Goal: Task Accomplishment & Management: Use online tool/utility

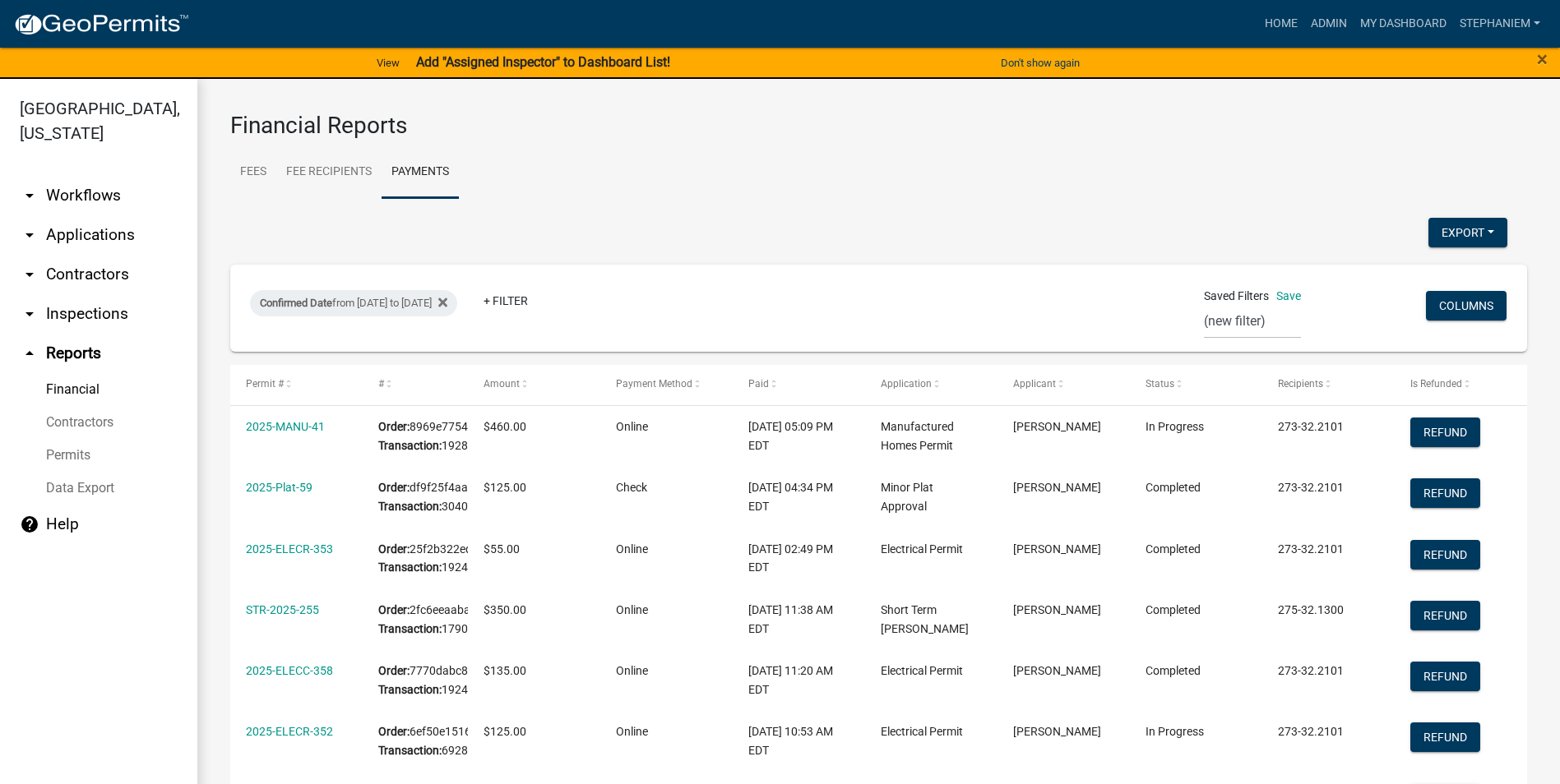
select select "0: null"
select select "3: 100"
drag, startPoint x: 120, startPoint y: 224, endPoint x: 126, endPoint y: 242, distance: 19.0
click at [120, 224] on link "arrow_drop_down Applications" at bounding box center [99, 235] width 197 height 40
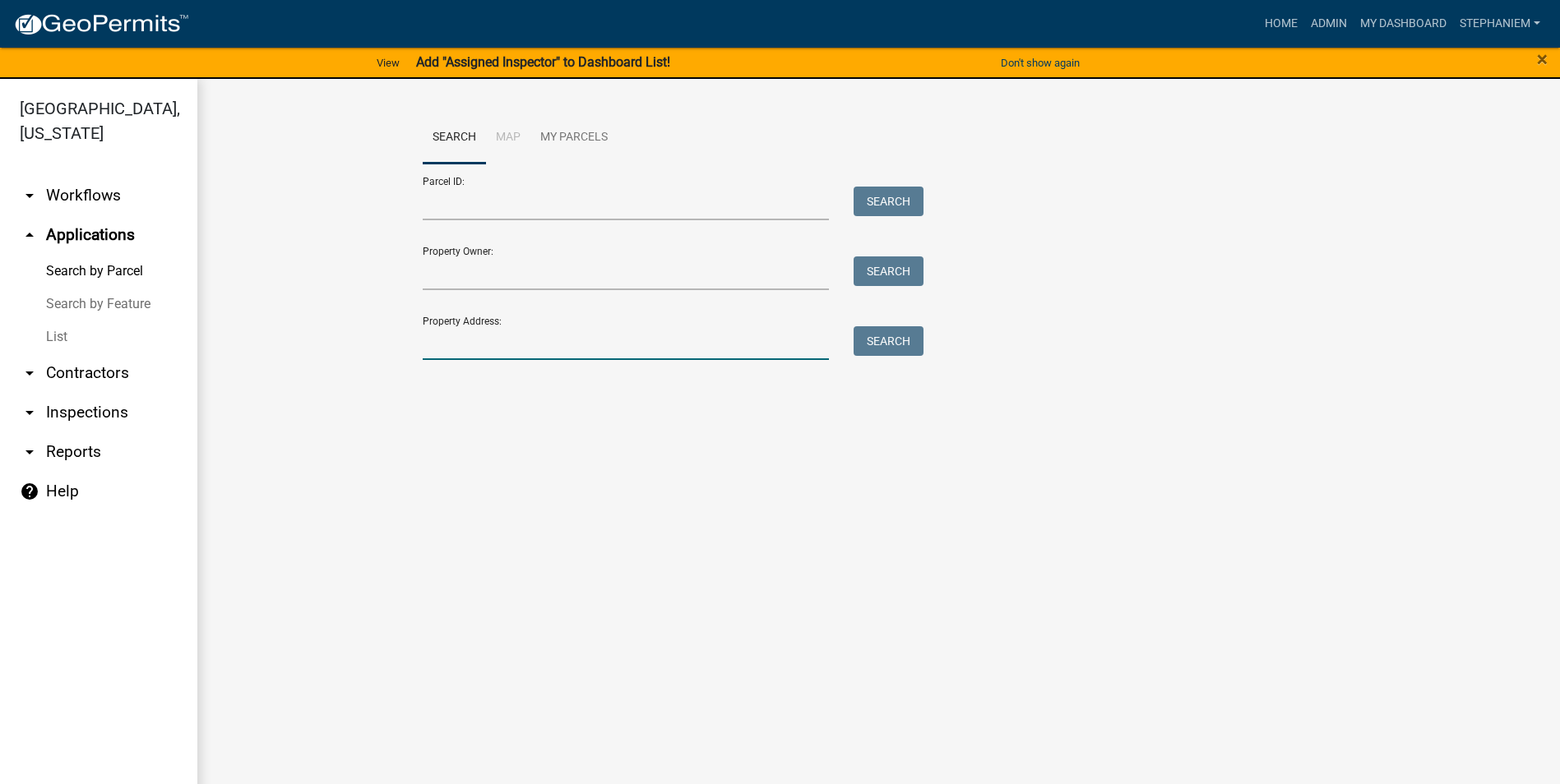
click at [475, 357] on input "Property Address:" at bounding box center [626, 343] width 407 height 34
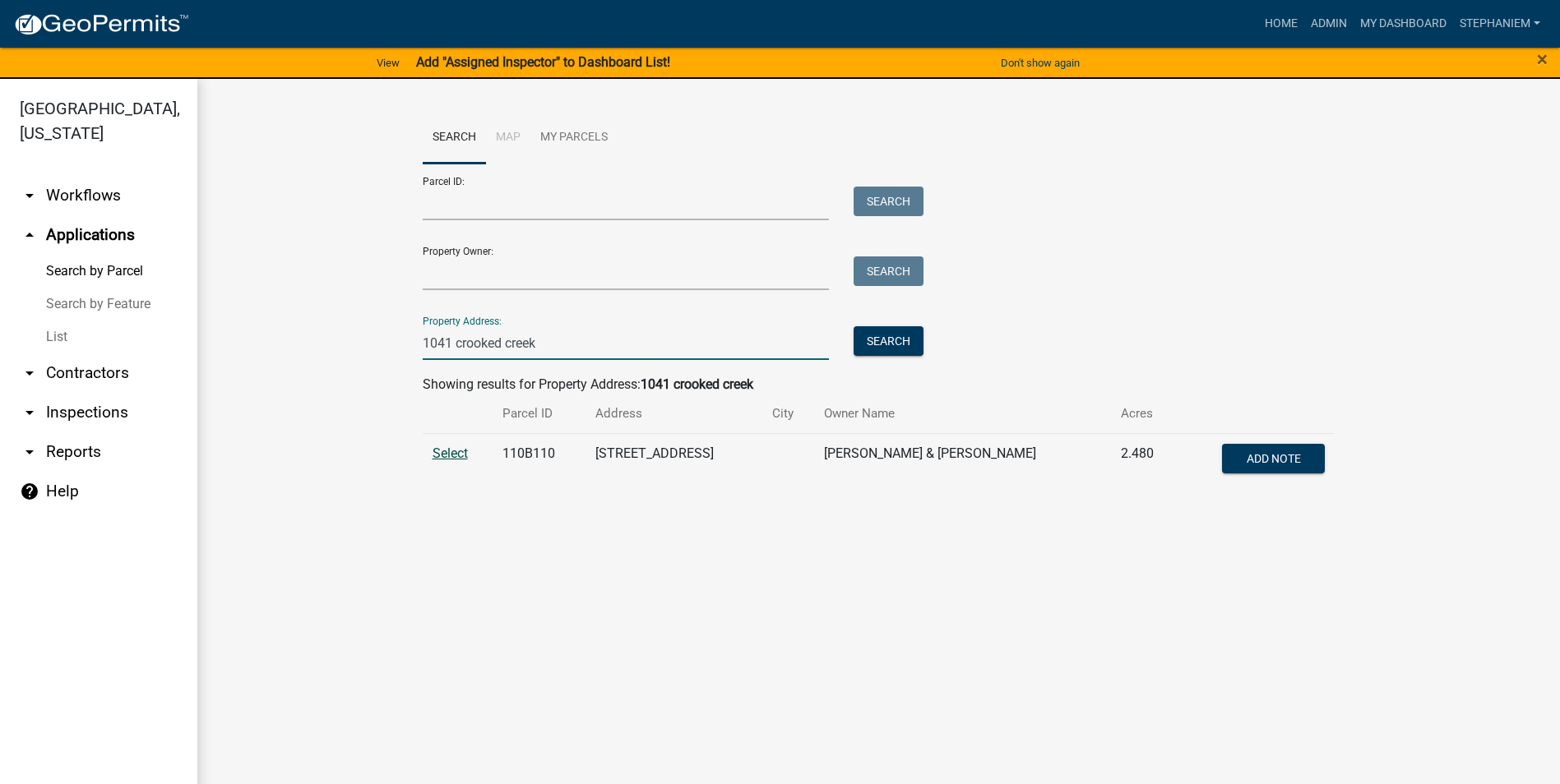
click at [454, 447] on span "Select" at bounding box center [450, 453] width 35 height 16
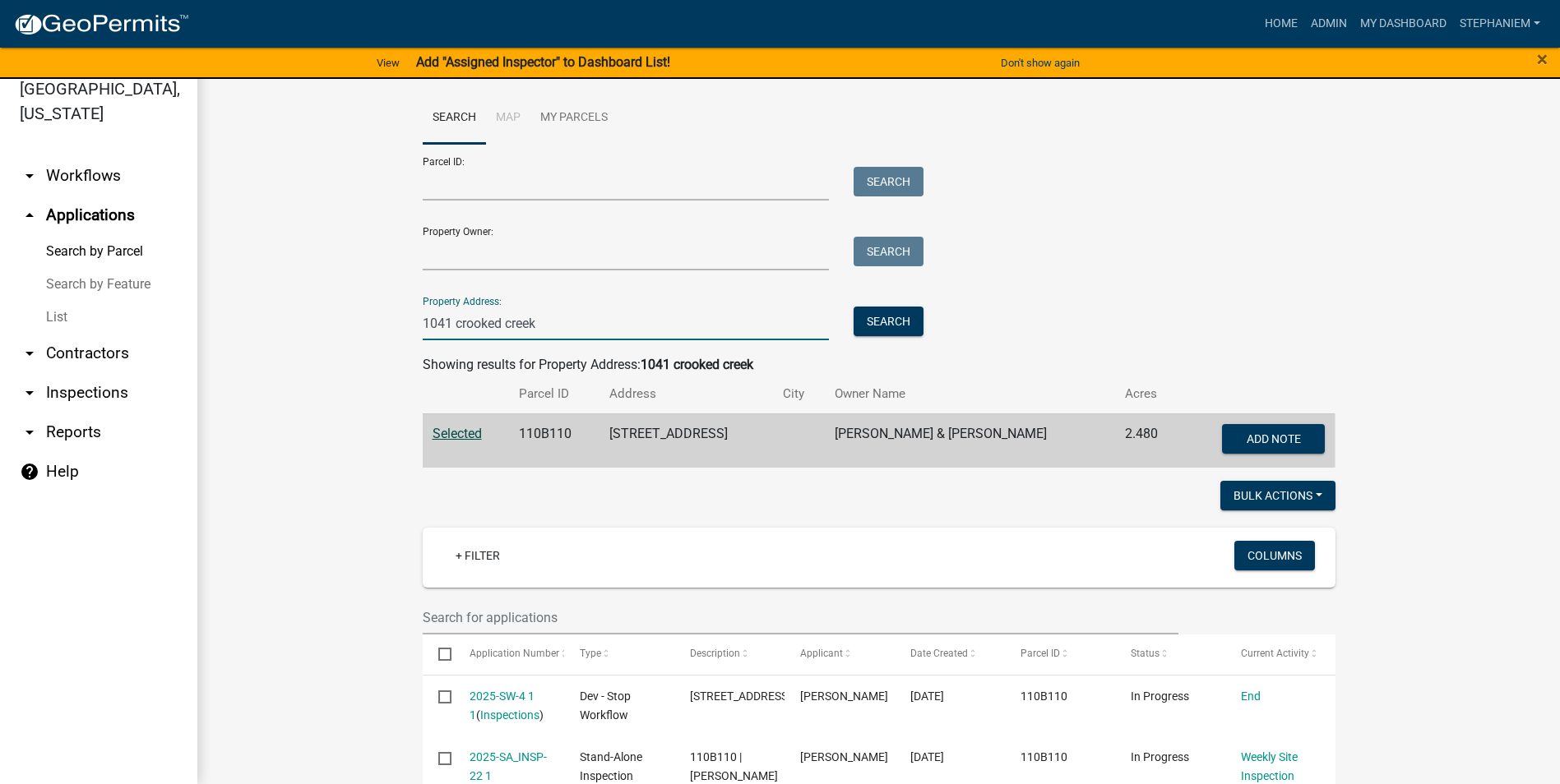
drag, startPoint x: 566, startPoint y: 323, endPoint x: 342, endPoint y: 333, distance: 224.2
click at [342, 333] on wm-workflow-application-search-view "Search Map My Parcels Parcel ID: Search Property Owner: Search Property Address…" at bounding box center [879, 583] width 1297 height 983
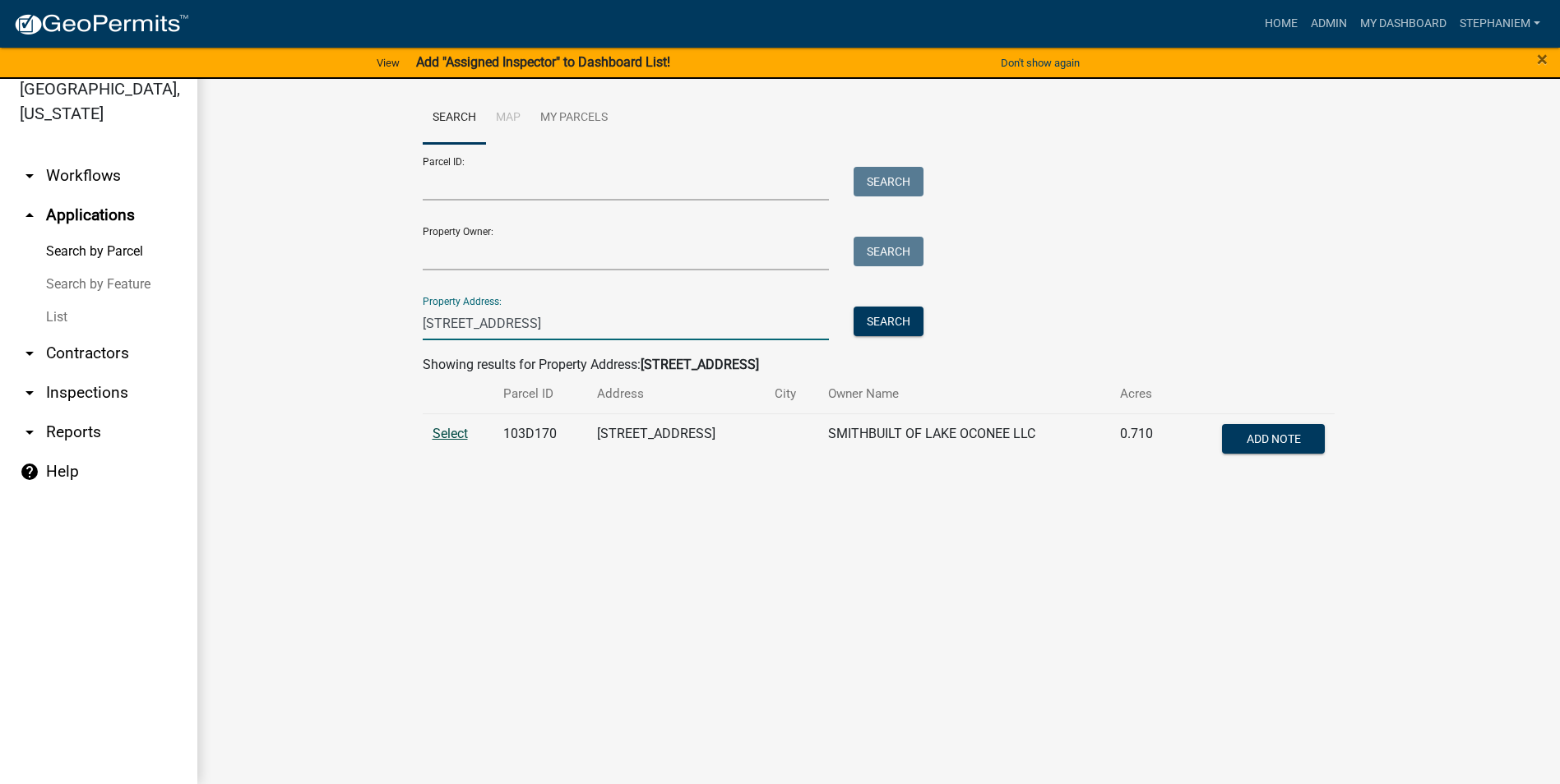
type input "[STREET_ADDRESS]"
click at [452, 438] on span "Select" at bounding box center [450, 434] width 35 height 16
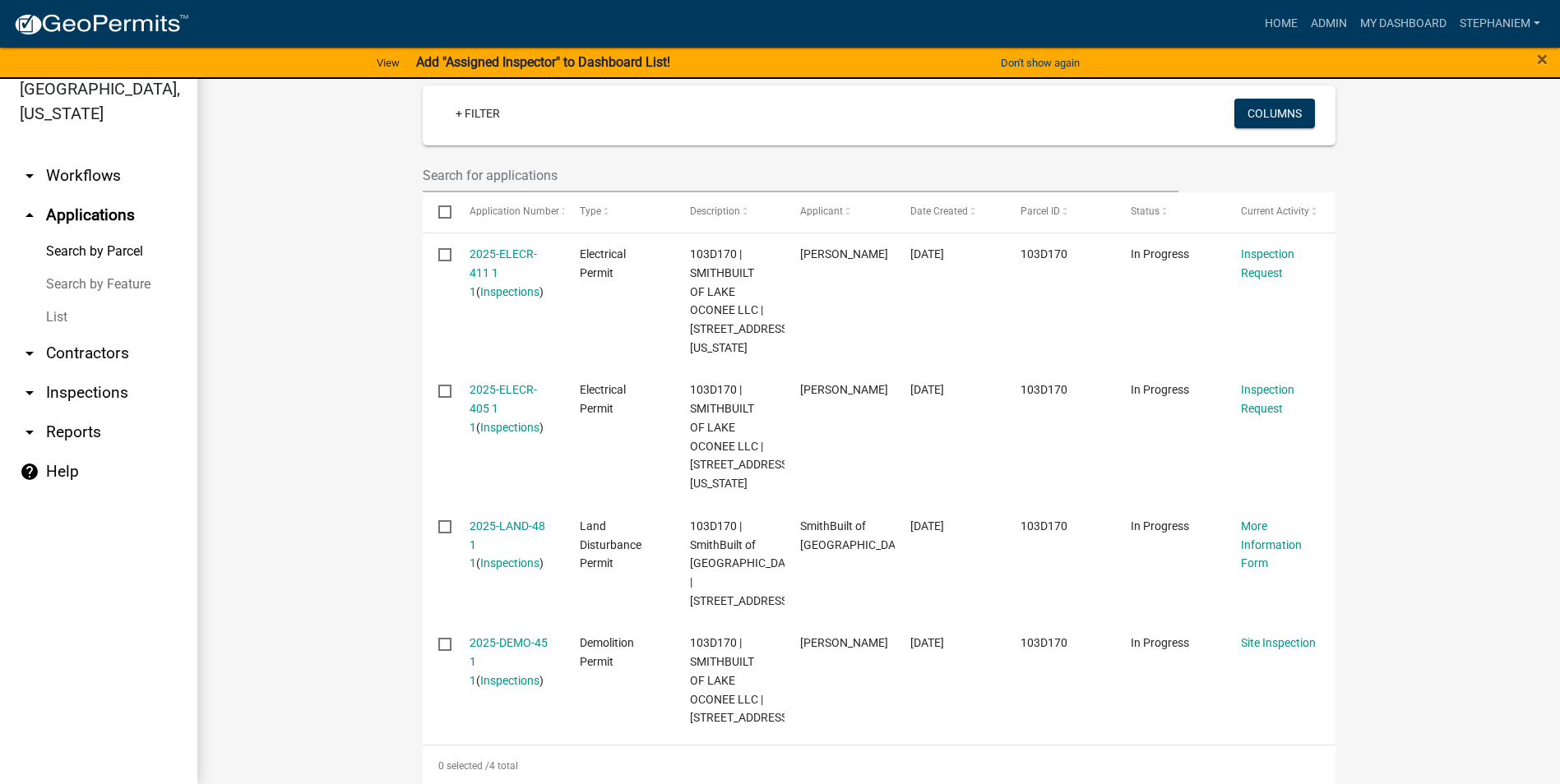
scroll to position [460, 0]
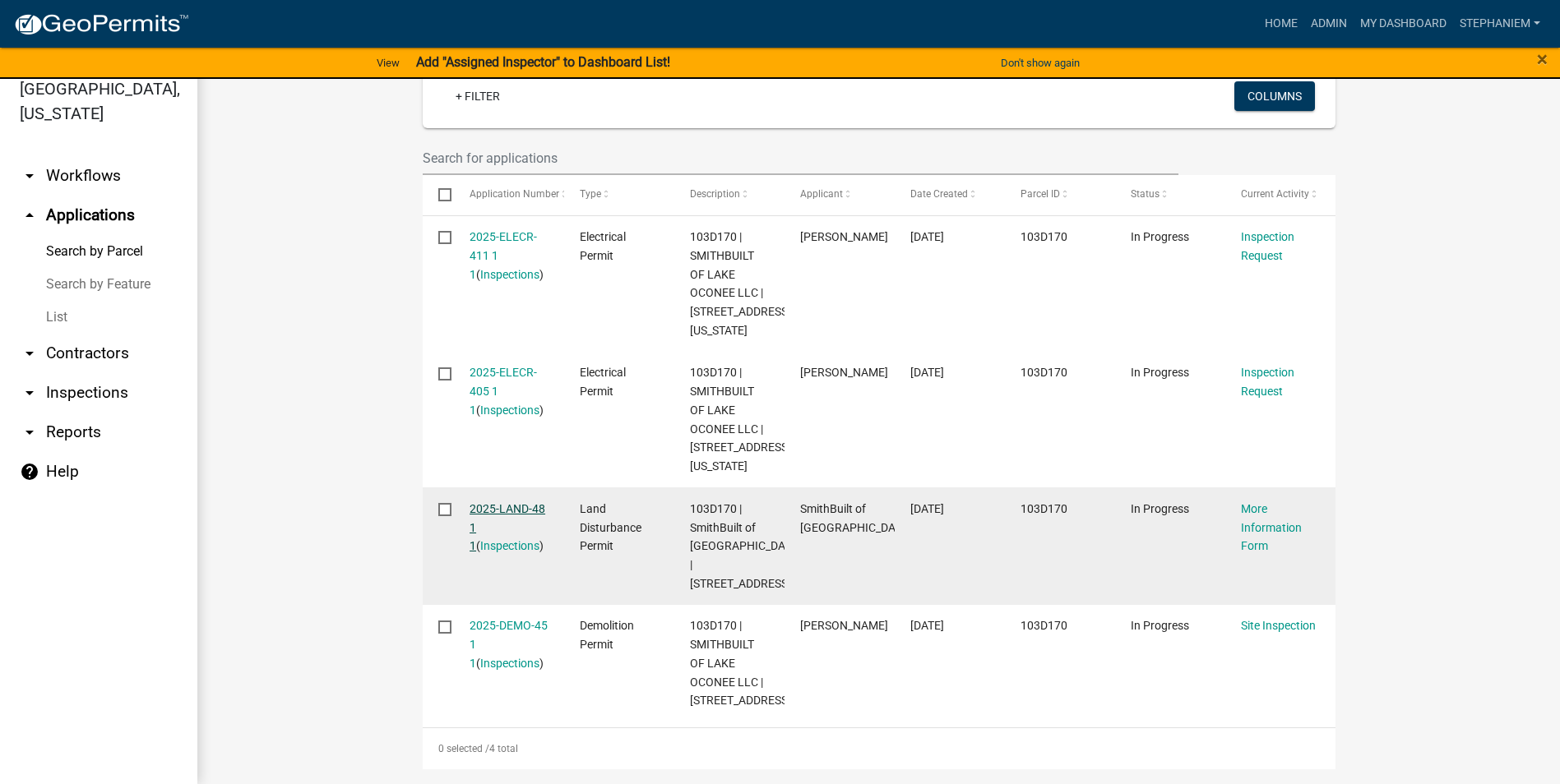
click at [527, 513] on link "2025-LAND-48 1 1" at bounding box center [507, 527] width 75 height 51
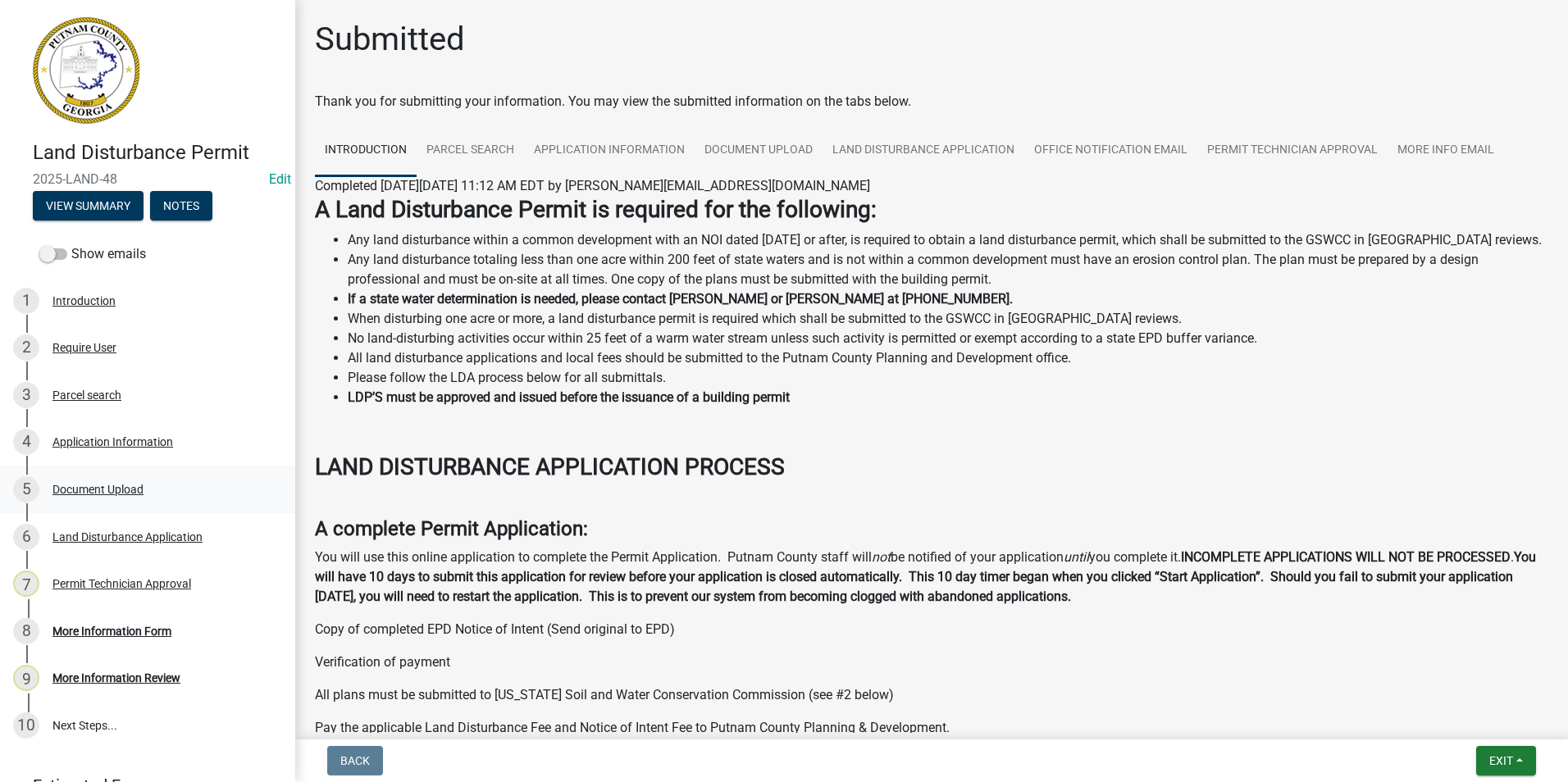
click at [115, 493] on div "Document Upload" at bounding box center [98, 489] width 91 height 11
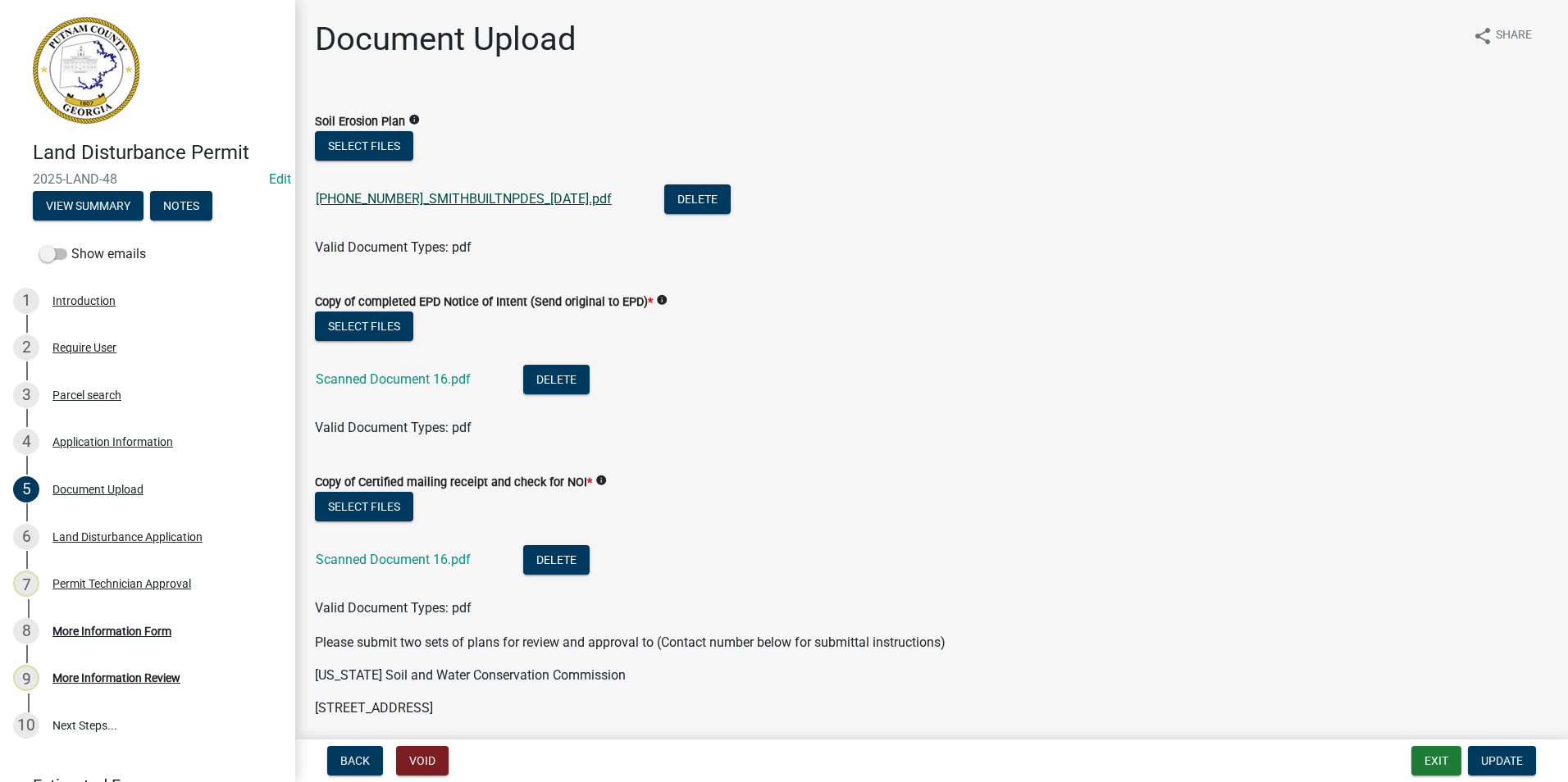
click at [439, 192] on link "[PHONE_NUMBER]_SMITHBUILTNPDES_[DATE].pdf" at bounding box center [463, 199] width 296 height 16
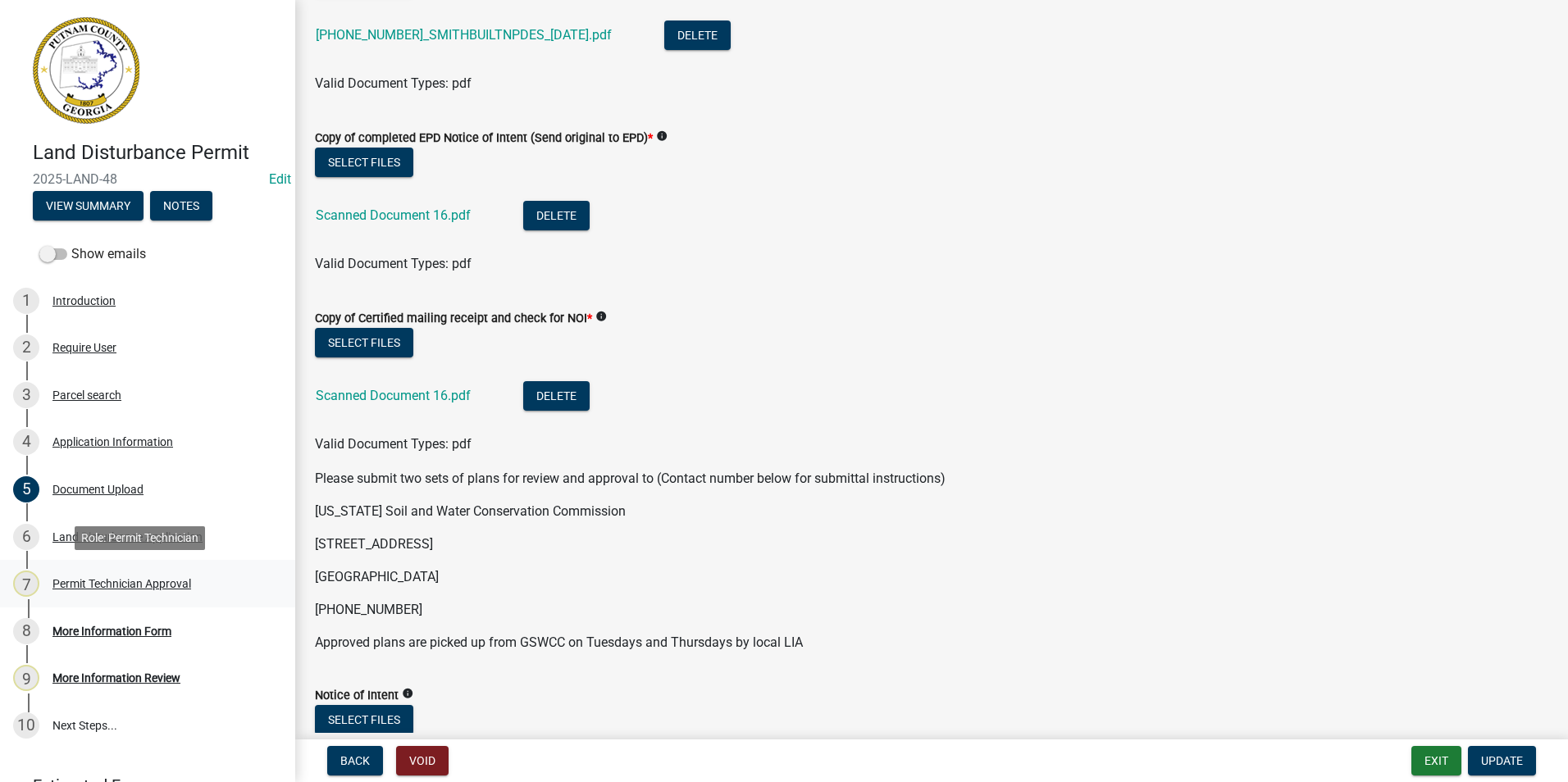
click at [127, 585] on div "Permit Technician Approval" at bounding box center [122, 584] width 139 height 11
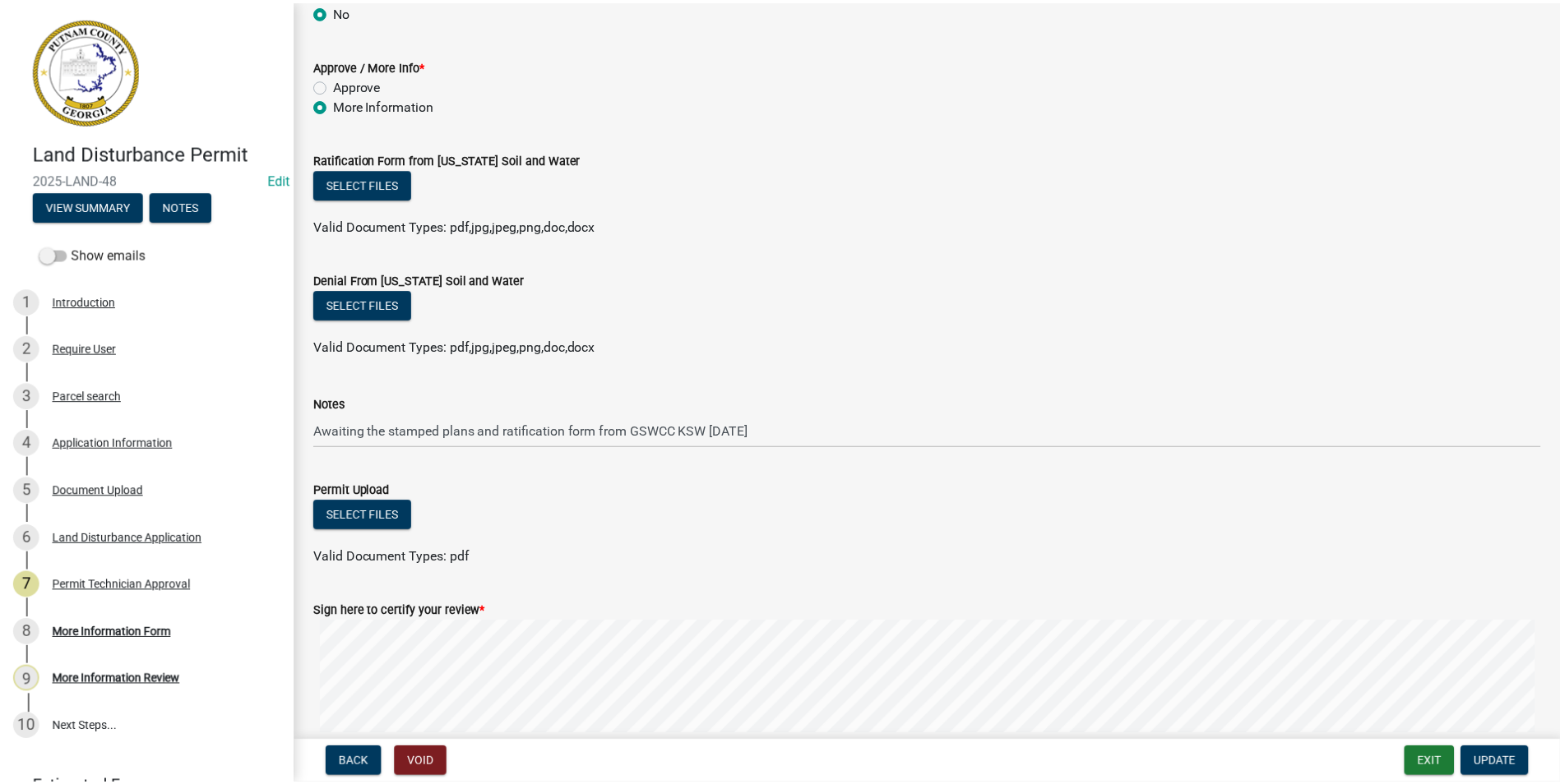
scroll to position [0, 0]
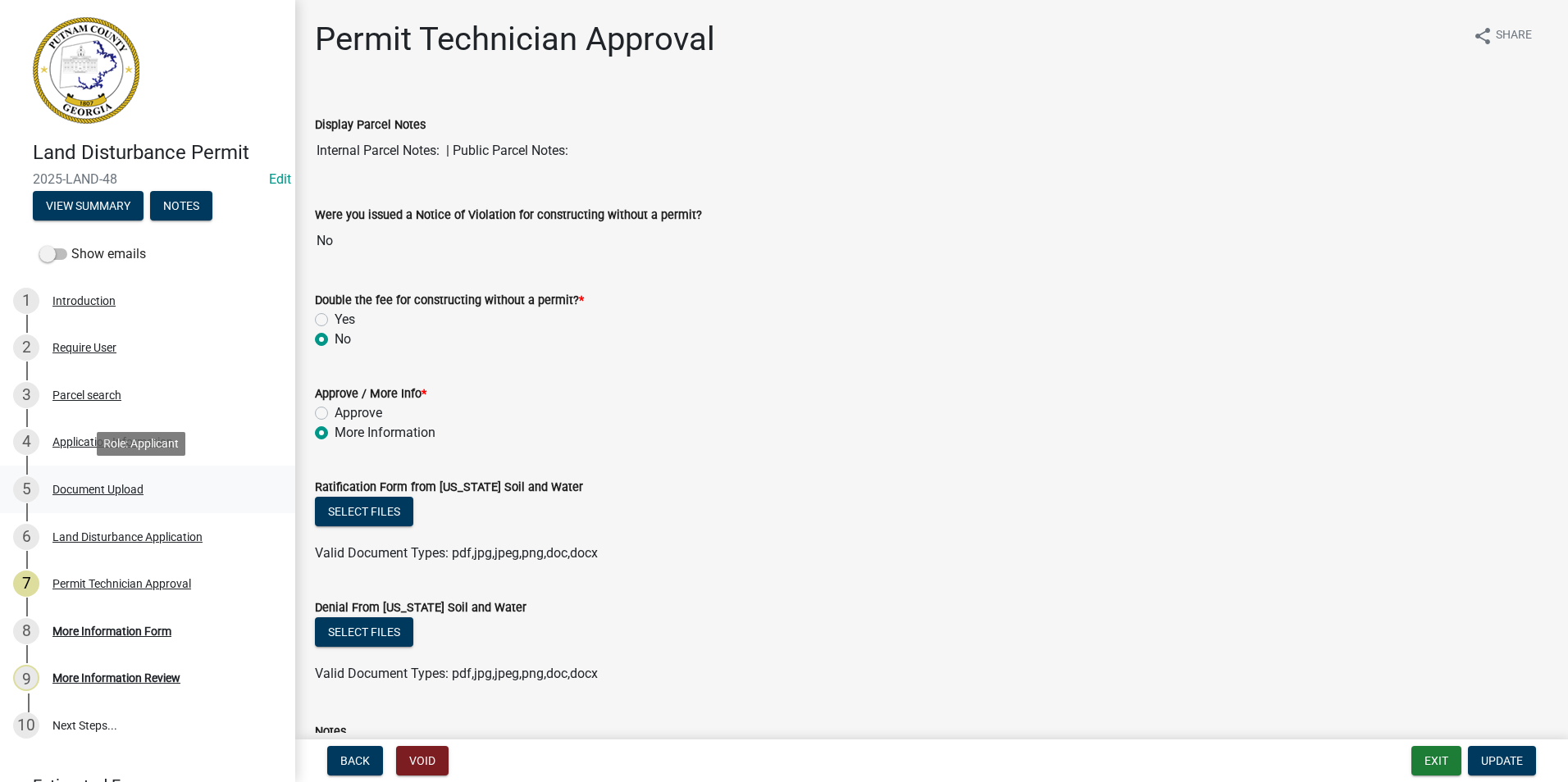
click at [135, 489] on div "Document Upload" at bounding box center [98, 489] width 91 height 11
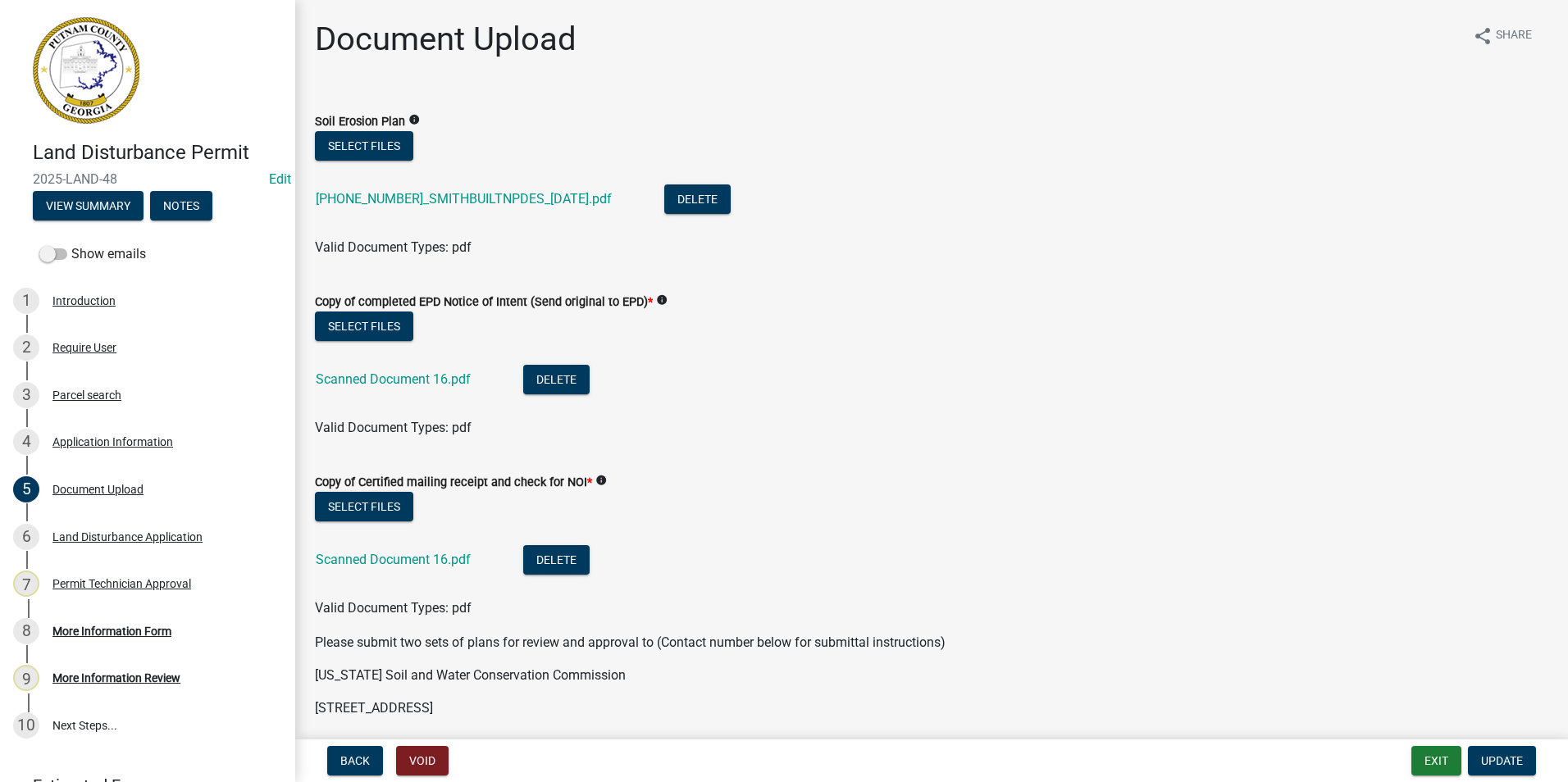
click at [528, 187] on div "[PHONE_NUMBER]_SMITHBUILTNPDES_[DATE].pdf" at bounding box center [477, 201] width 323 height 34
click at [528, 194] on link "[PHONE_NUMBER]_SMITHBUILTNPDES_[DATE].pdf" at bounding box center [463, 199] width 296 height 16
click at [369, 205] on link "[PHONE_NUMBER]_SMITHBUILTNPDES_[DATE].pdf" at bounding box center [463, 199] width 296 height 16
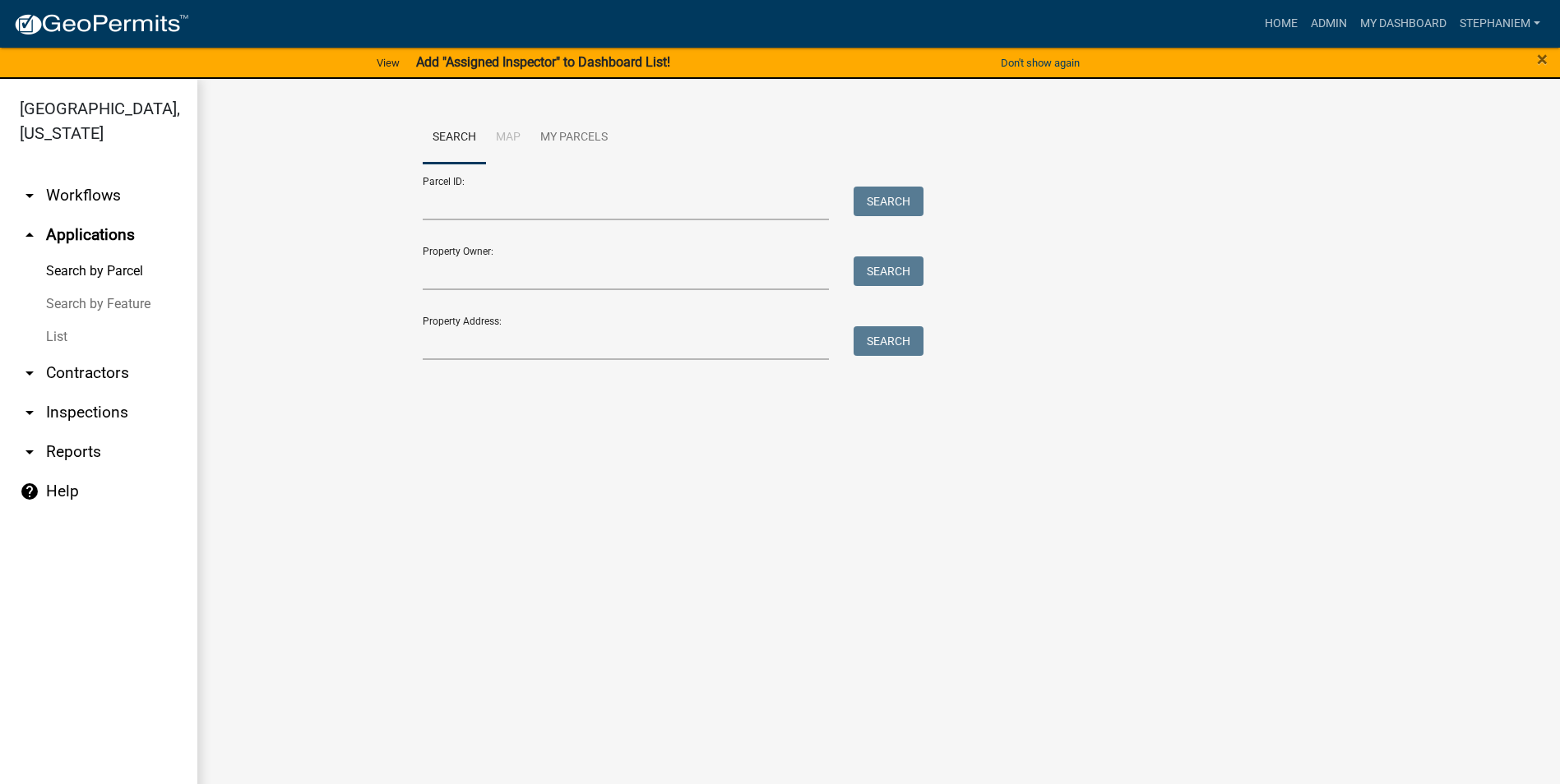
click at [96, 457] on link "arrow_drop_down Reports" at bounding box center [99, 452] width 197 height 40
select select "0: null"
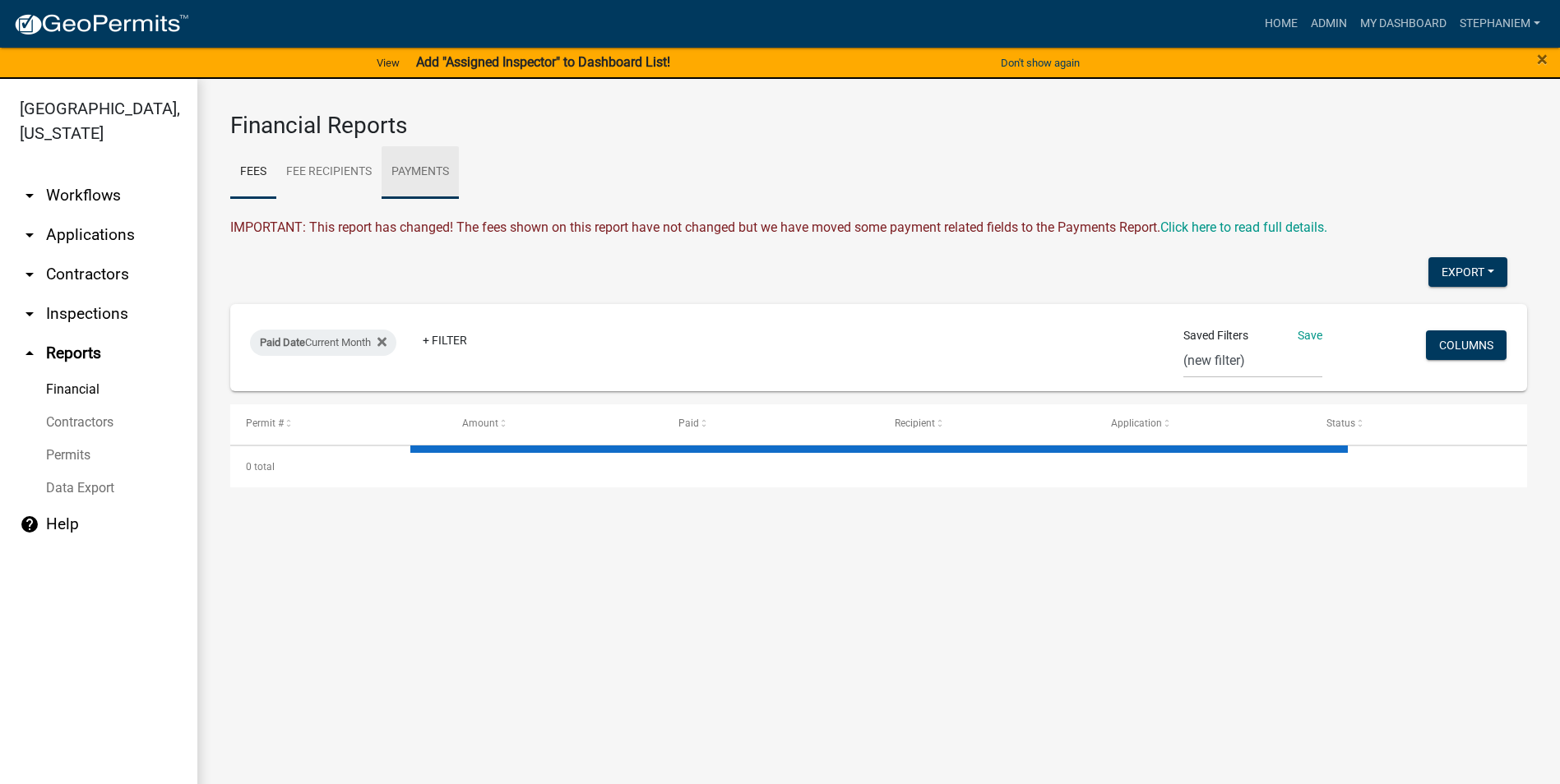
click at [408, 180] on link "Payments" at bounding box center [419, 172] width 77 height 53
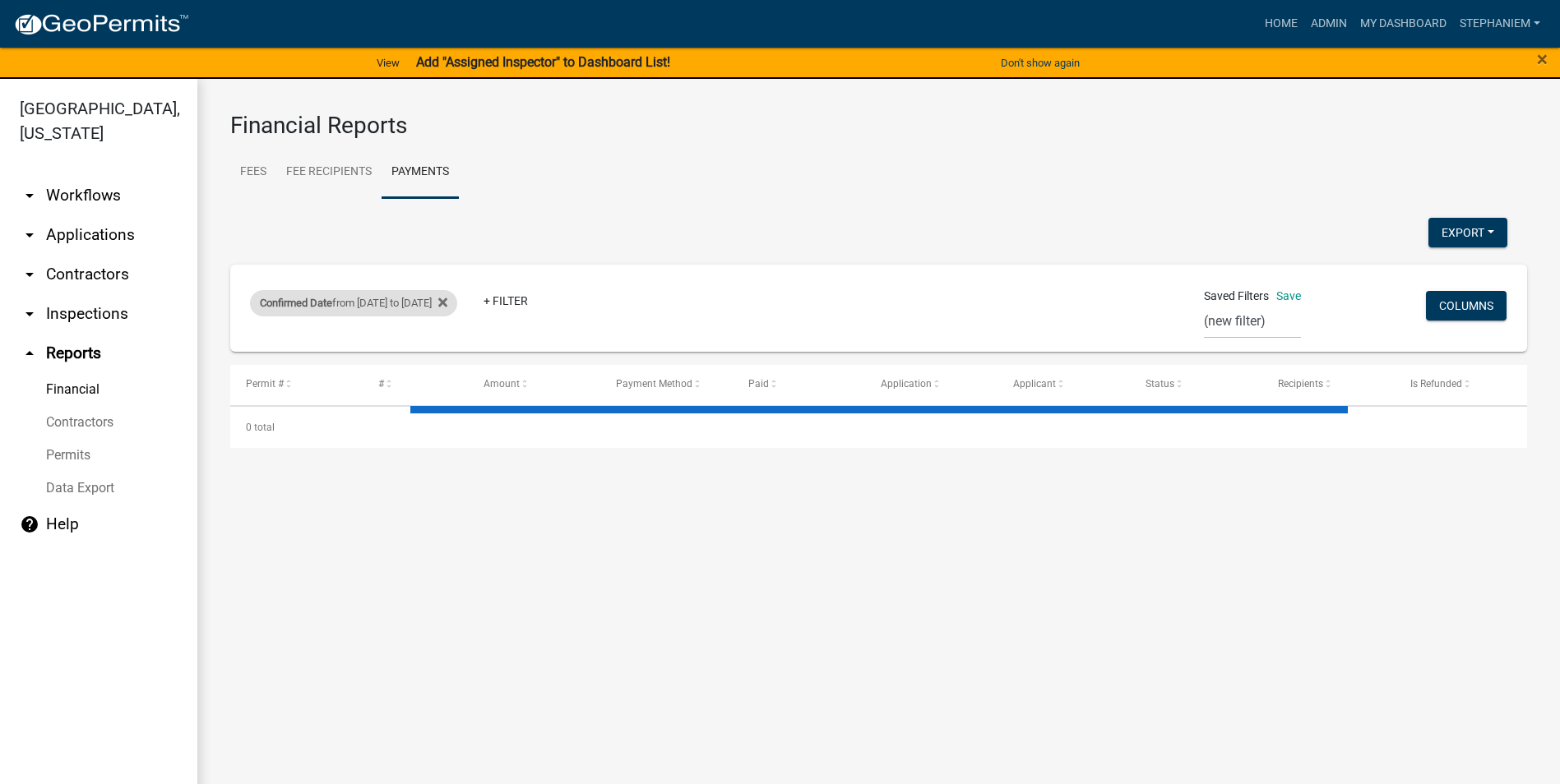
click at [378, 310] on div "Confirmed Date from [DATE] to [DATE]" at bounding box center [354, 303] width 208 height 26
select select "custom"
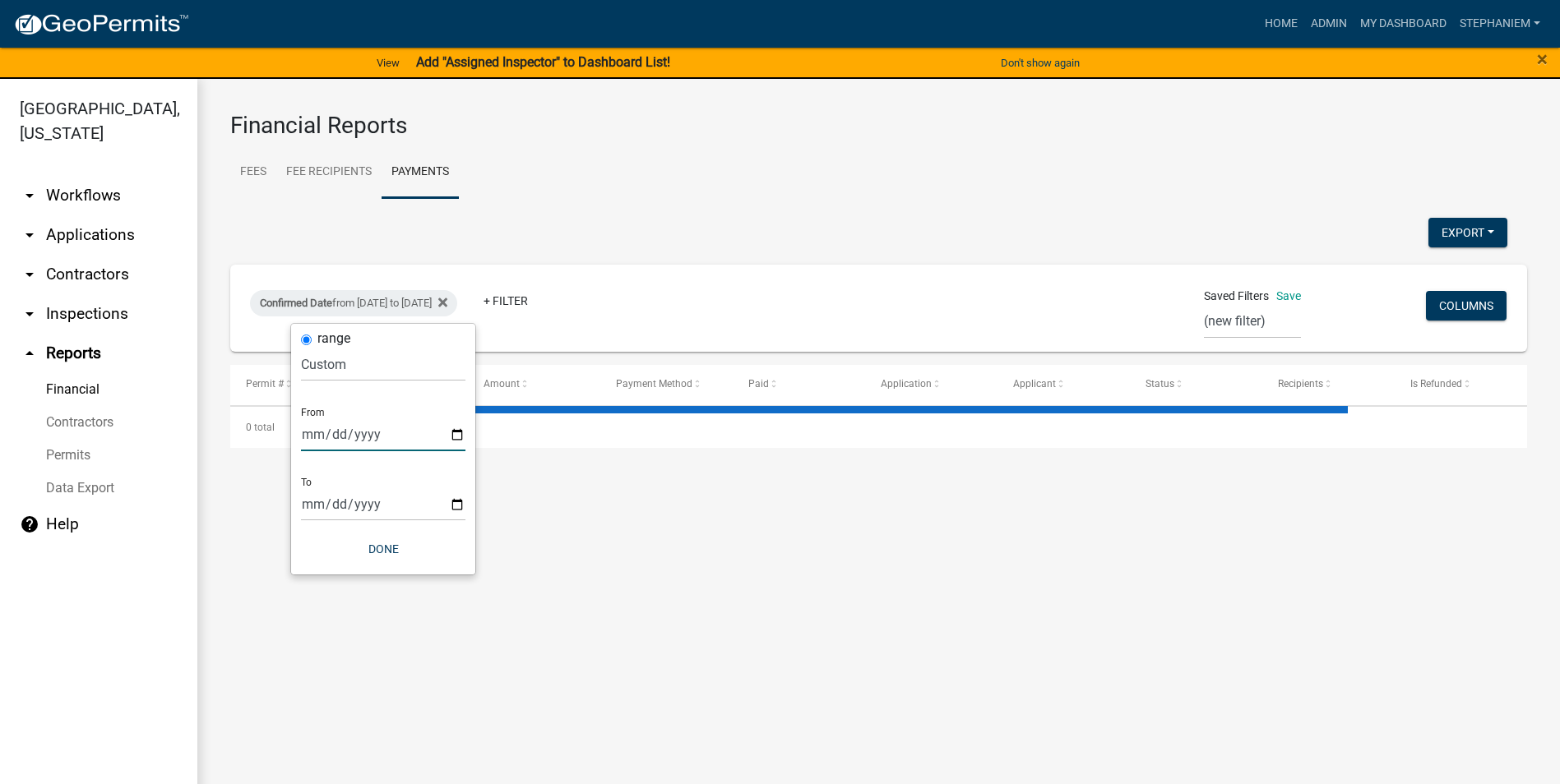
click at [454, 444] on input "[DATE]" at bounding box center [383, 434] width 164 height 34
select select "3: 100"
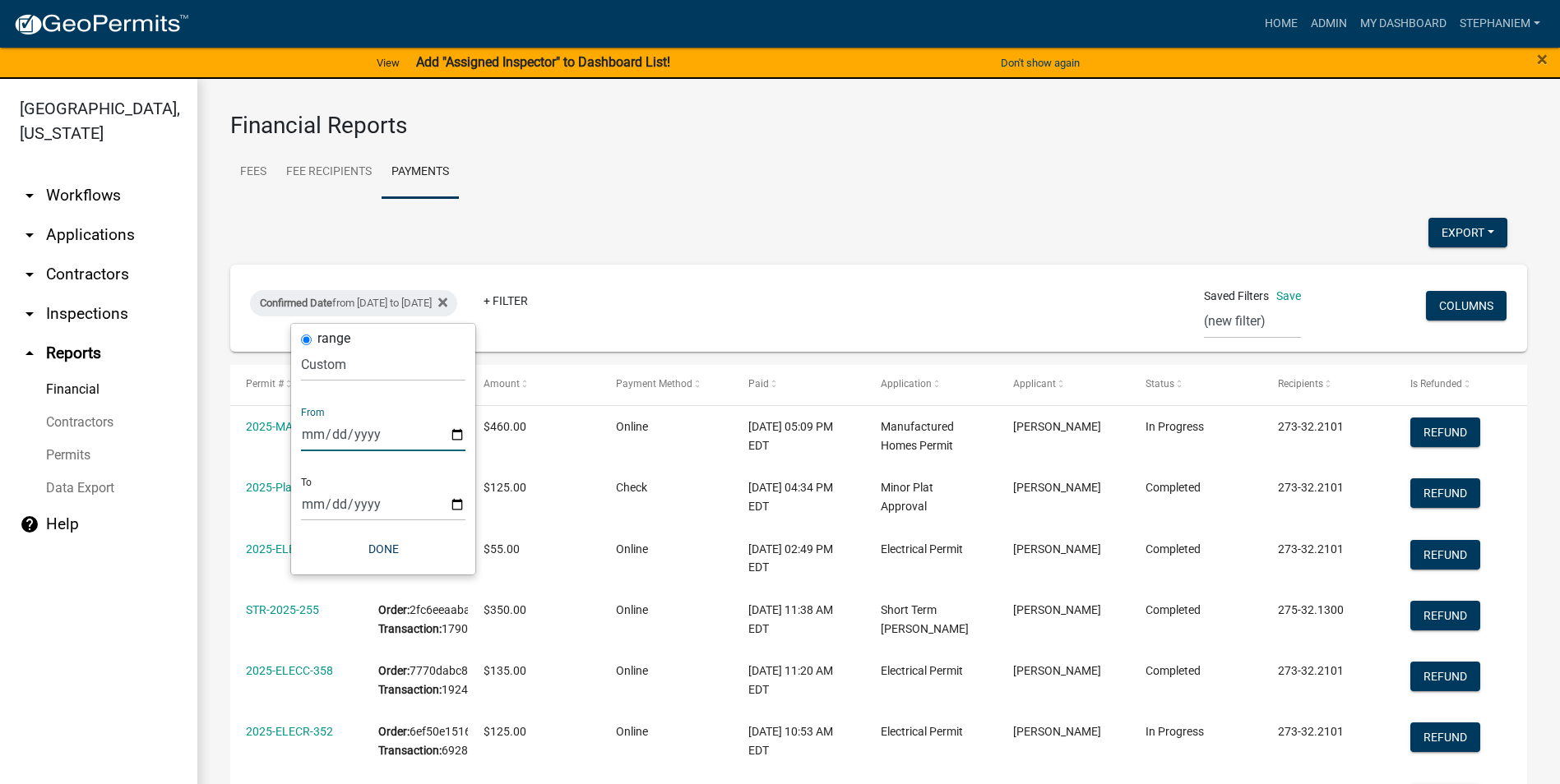
click at [463, 435] on input "[DATE]" at bounding box center [383, 434] width 164 height 34
type input "[DATE]"
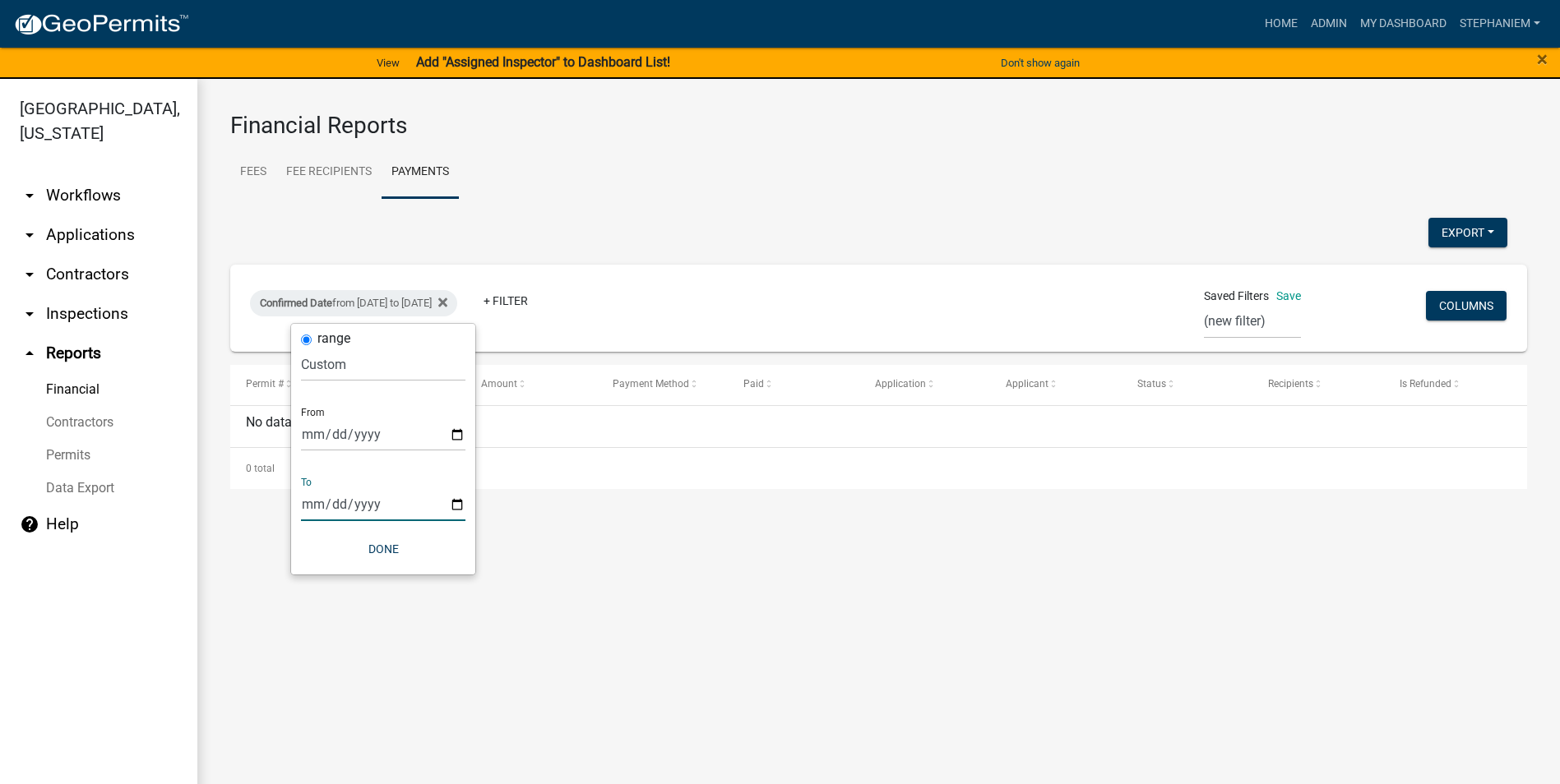
click at [458, 506] on input "[DATE]" at bounding box center [383, 504] width 164 height 34
type input "[DATE]"
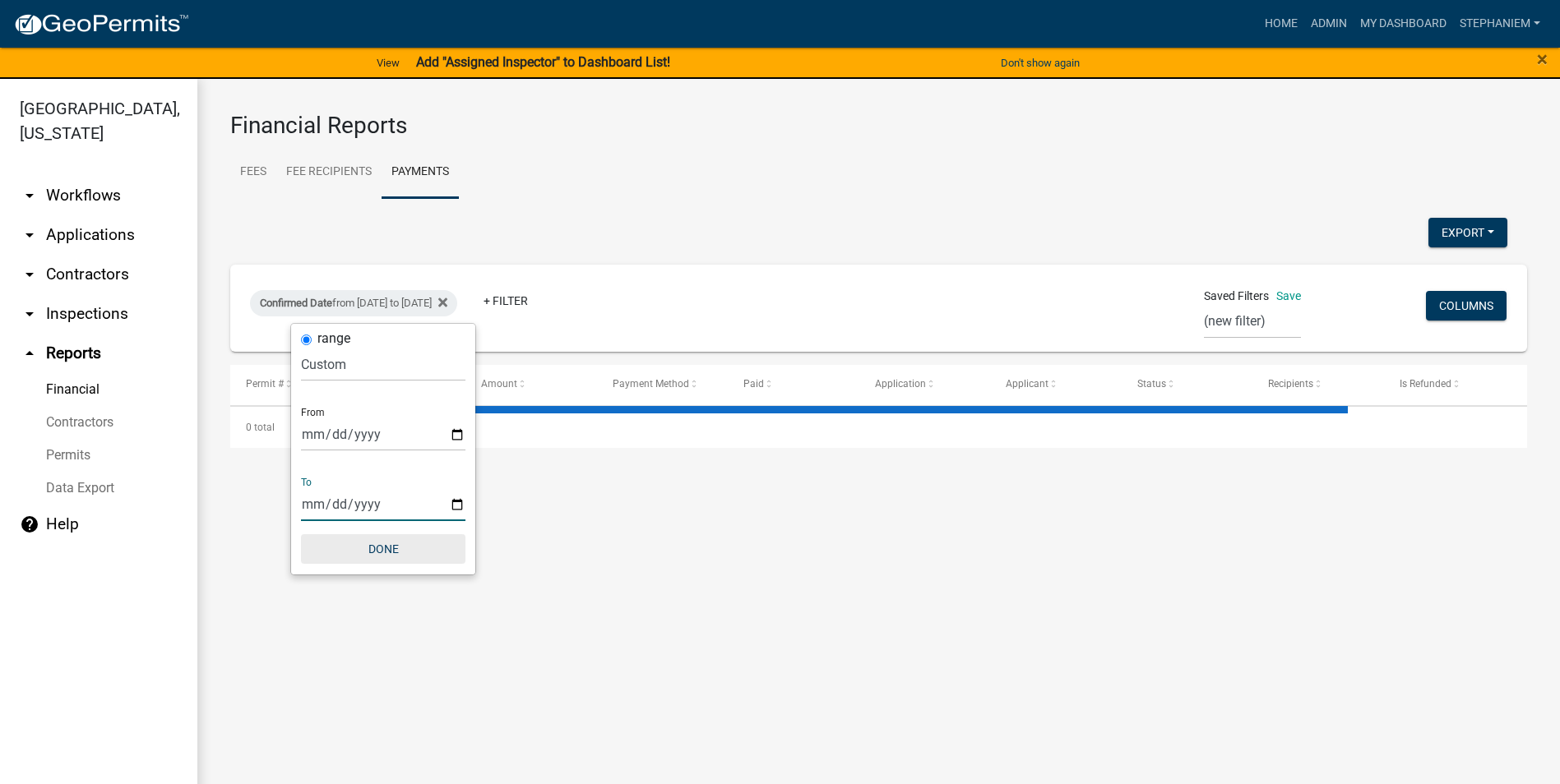
click at [357, 541] on button "Done" at bounding box center [383, 549] width 164 height 29
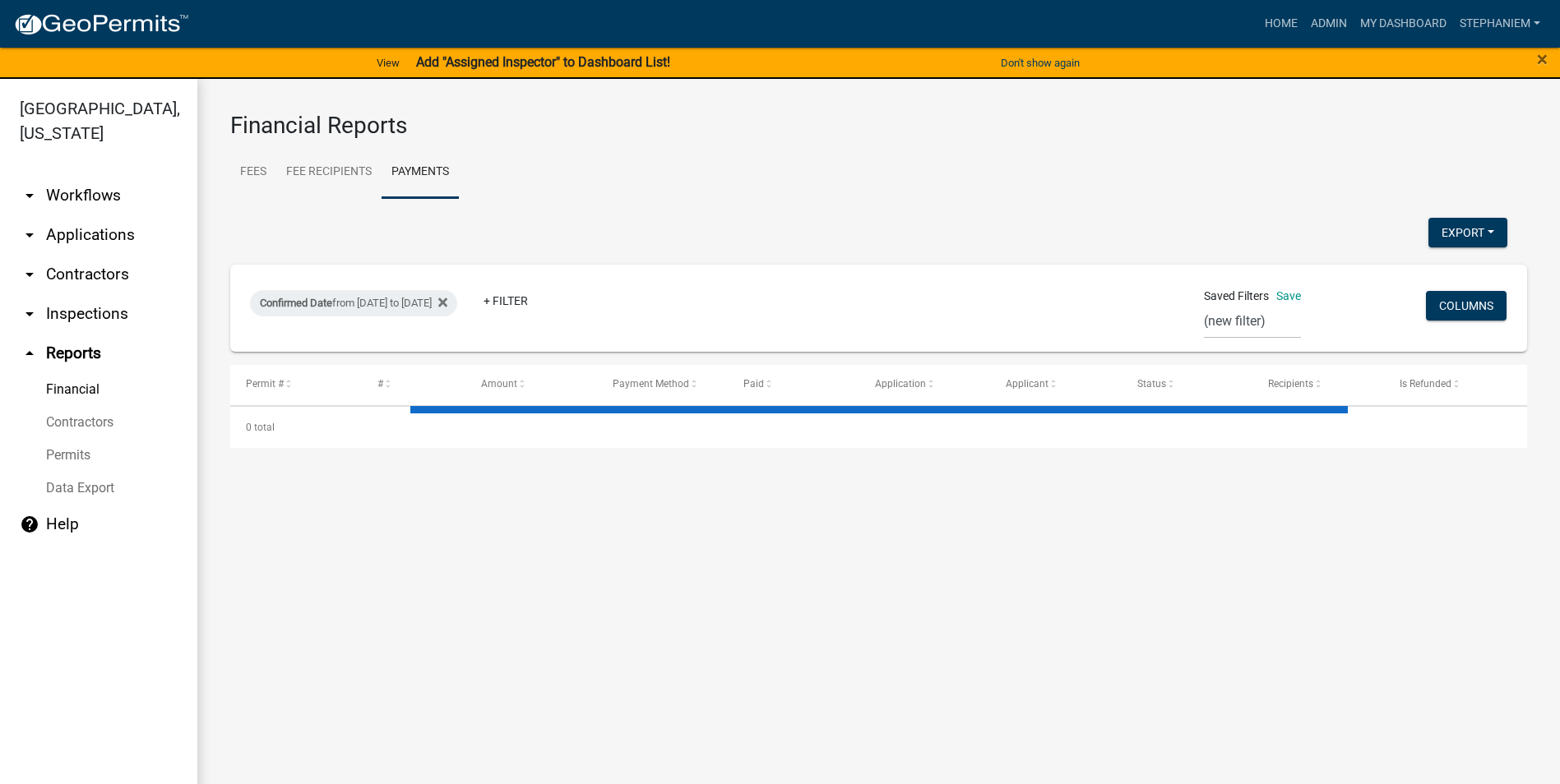
select select "3: 100"
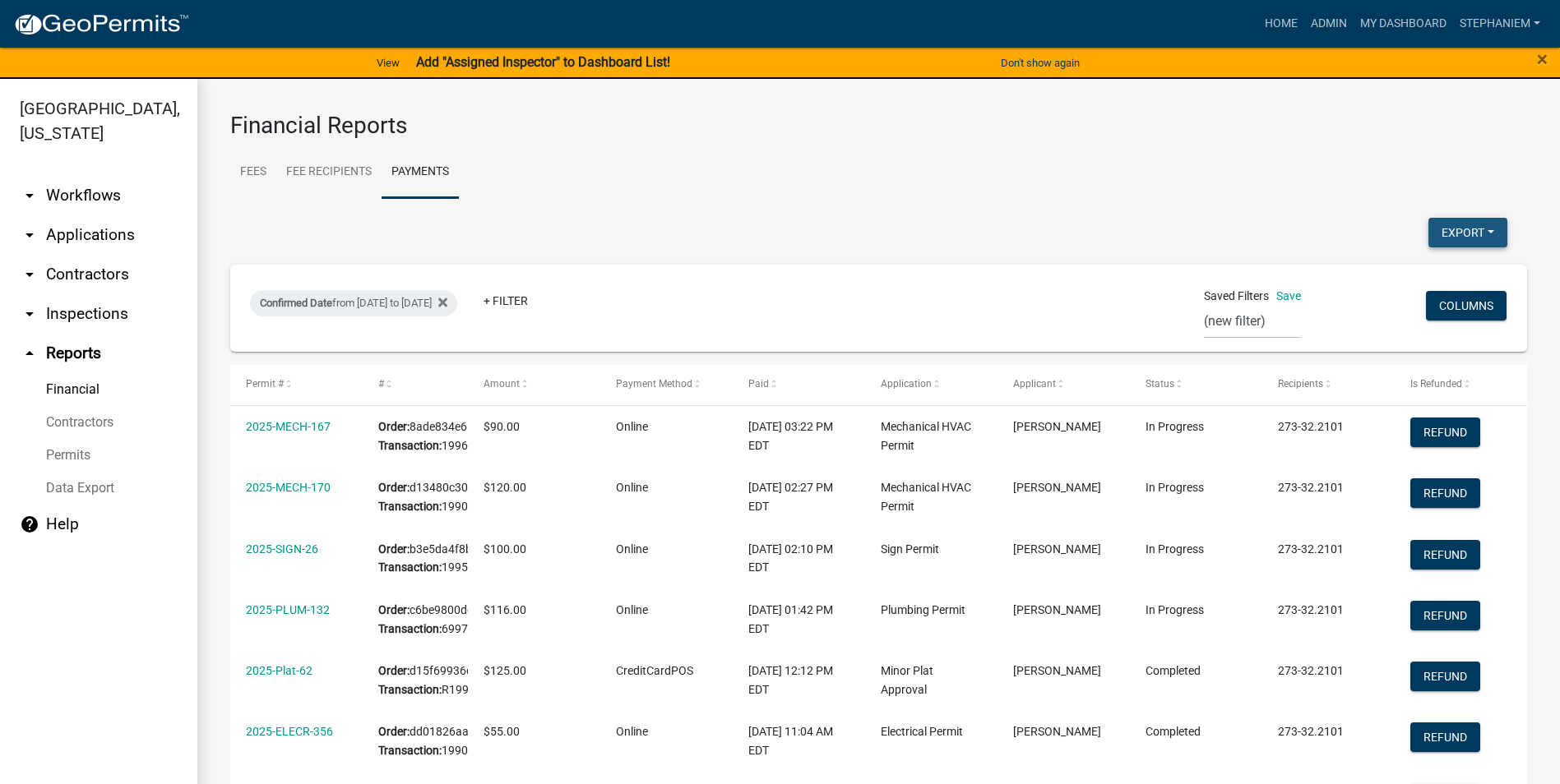
click at [1447, 226] on button "Export" at bounding box center [1467, 233] width 79 height 29
click at [1409, 269] on button "Excel Format (.xlsx)" at bounding box center [1430, 276] width 154 height 40
